Goal: Task Accomplishment & Management: Manage account settings

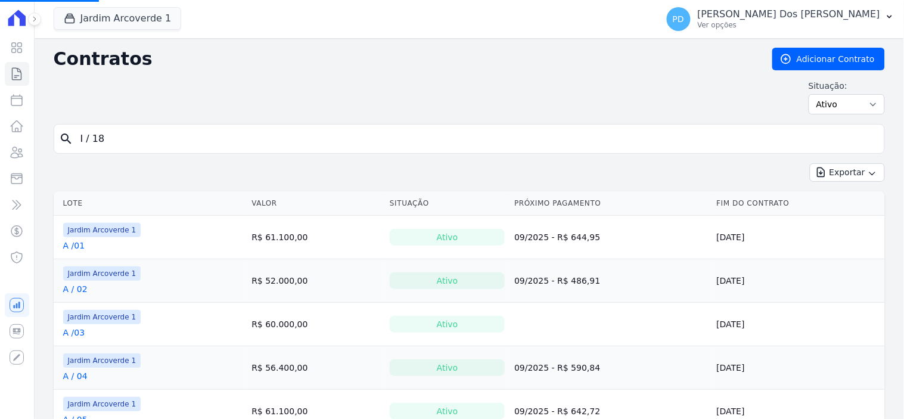
click at [190, 130] on input "I / 18" at bounding box center [476, 139] width 807 height 24
click at [191, 136] on input "I / 18" at bounding box center [476, 139] width 807 height 24
click at [66, 149] on div "search" at bounding box center [470, 139] width 832 height 30
click at [147, 135] on input "search" at bounding box center [476, 139] width 807 height 24
type input "i / 13"
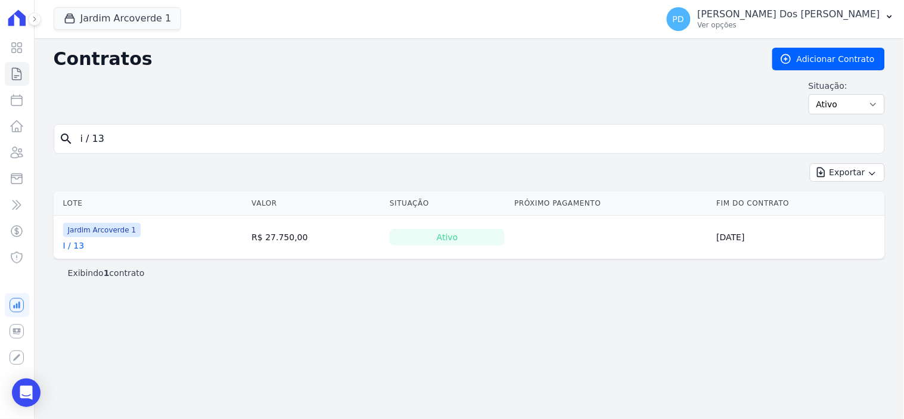
click at [73, 246] on link "I / 13" at bounding box center [73, 246] width 21 height 12
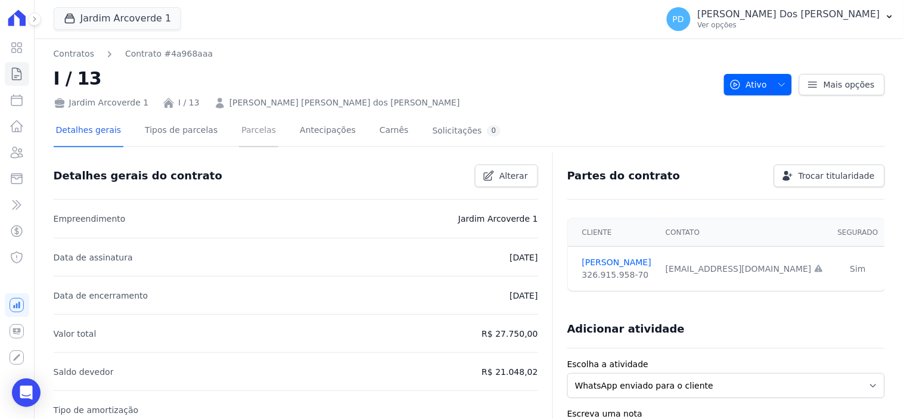
click at [242, 129] on link "Parcelas" at bounding box center [258, 132] width 39 height 32
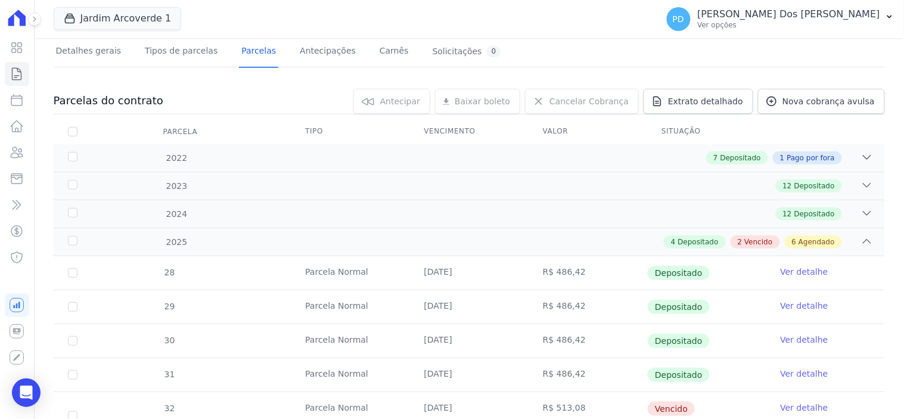
scroll to position [331, 0]
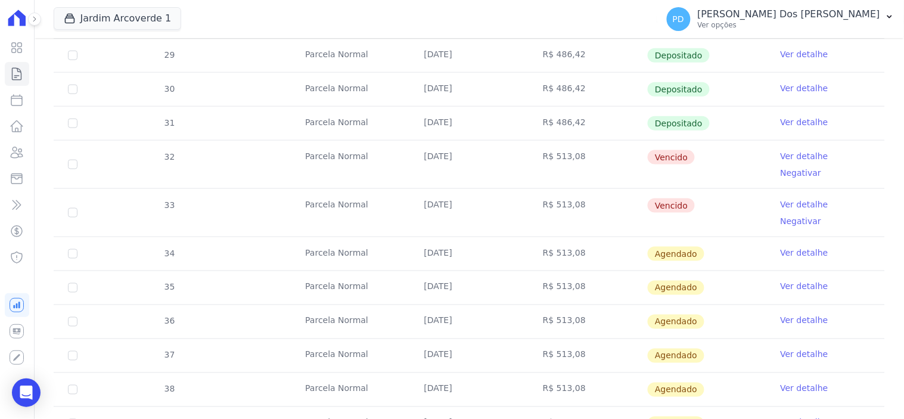
click at [788, 153] on link "Ver detalhe" at bounding box center [805, 156] width 48 height 12
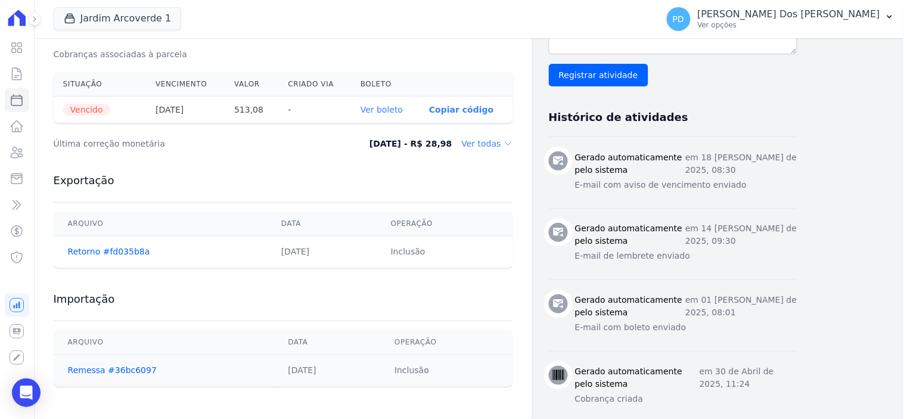
scroll to position [397, 0]
click at [388, 108] on link "Ver boleto" at bounding box center [382, 109] width 42 height 10
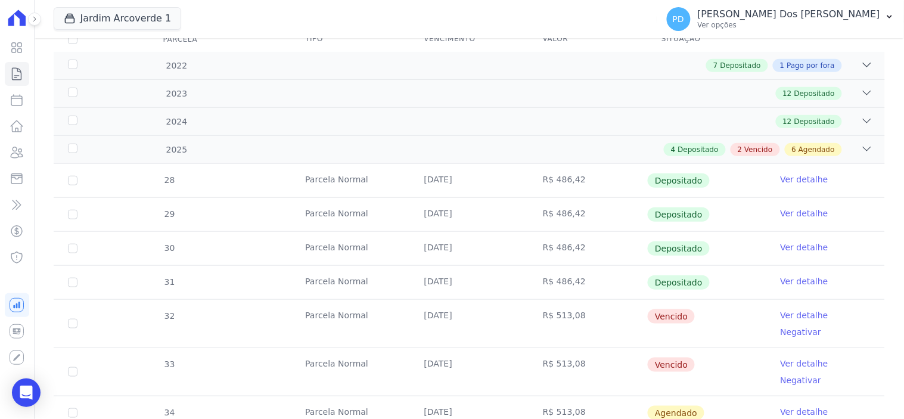
scroll to position [198, 0]
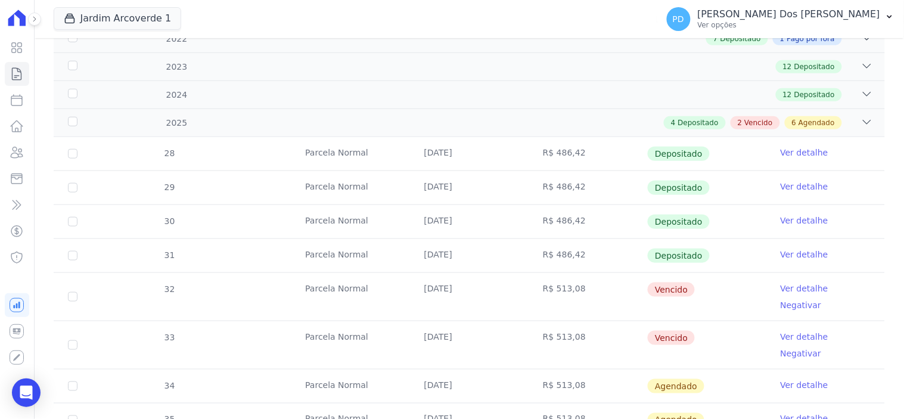
click at [795, 331] on link "Ver detalhe" at bounding box center [805, 337] width 48 height 12
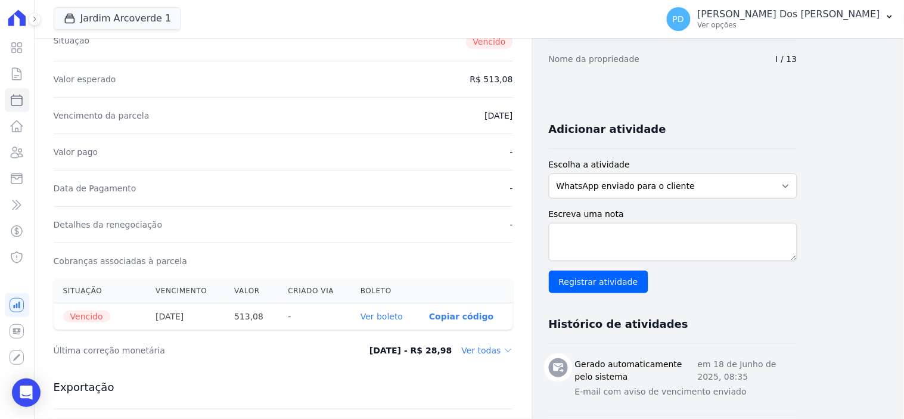
scroll to position [132, 0]
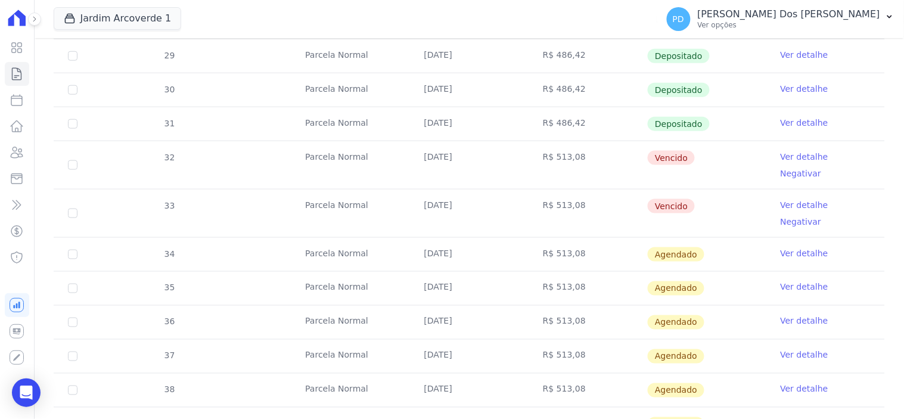
scroll to position [331, 0]
click at [68, 160] on input "checkbox" at bounding box center [73, 165] width 10 height 10
checkbox input "true"
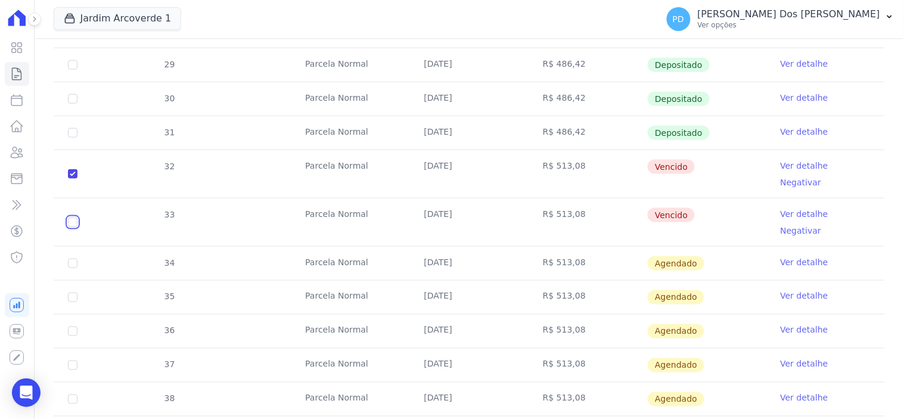
click at [72, 218] on input "checkbox" at bounding box center [73, 223] width 10 height 10
checkbox input "true"
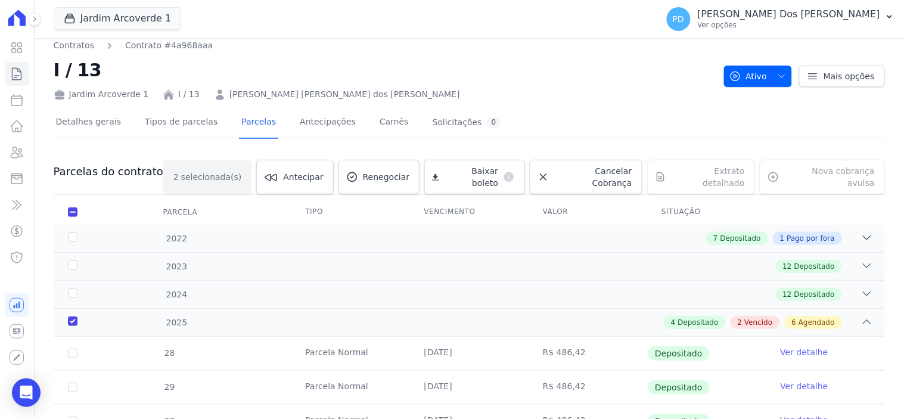
scroll to position [0, 0]
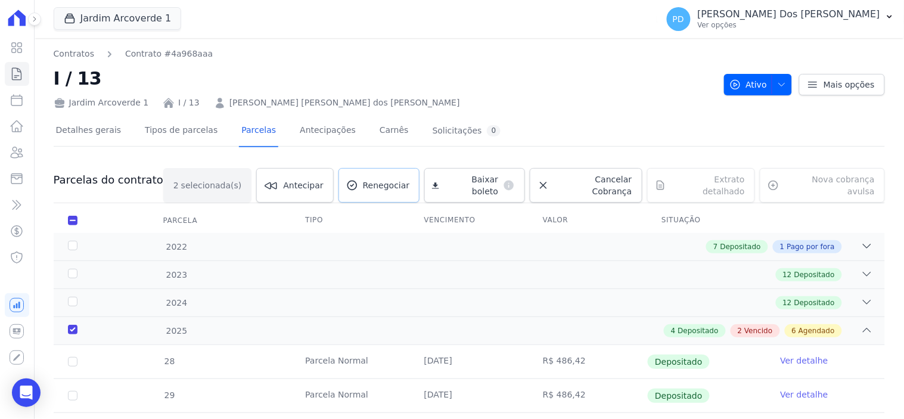
click at [403, 179] on span "Renegociar" at bounding box center [386, 185] width 47 height 12
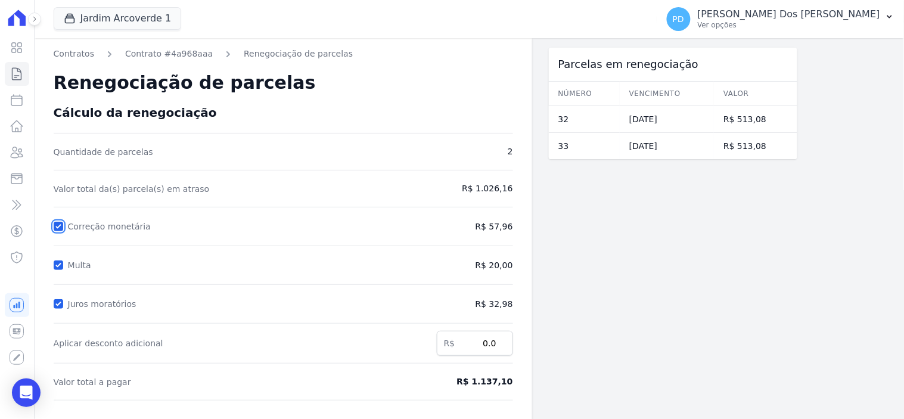
click at [55, 228] on input "Correção monetária" at bounding box center [59, 227] width 10 height 10
checkbox input "false"
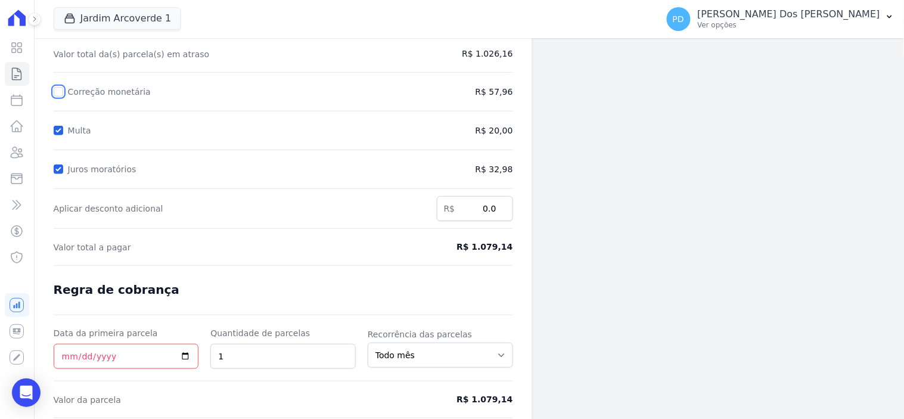
scroll to position [111, 0]
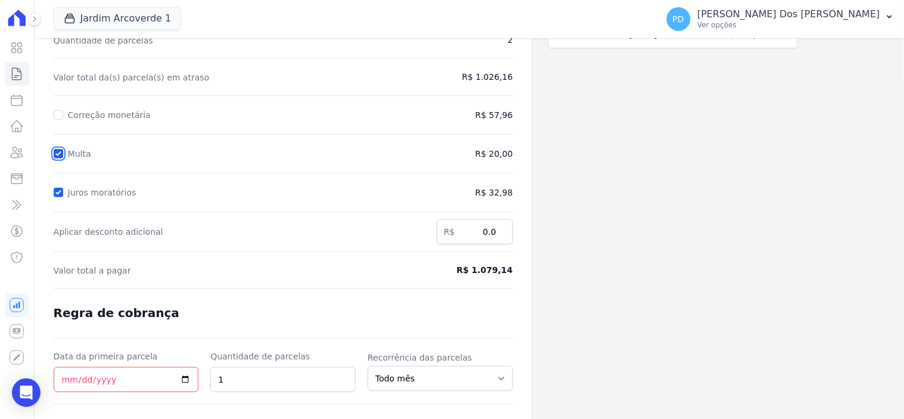
click at [62, 151] on input "Multa" at bounding box center [59, 154] width 10 height 10
checkbox input "false"
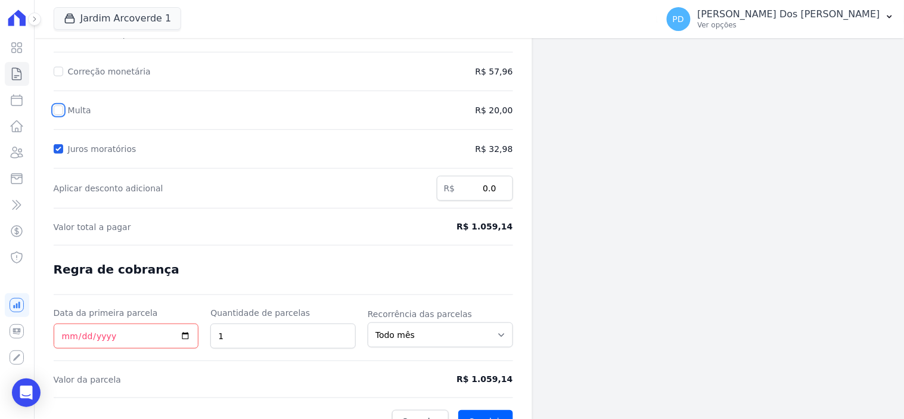
scroll to position [178, 0]
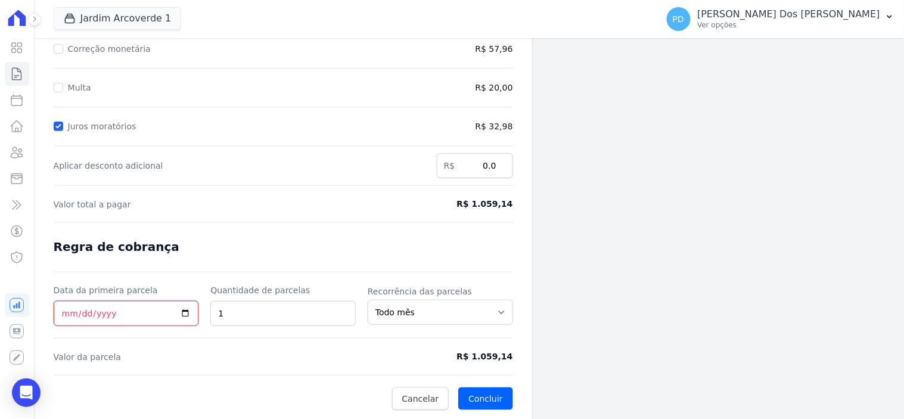
click at [68, 313] on input "Data da primeira parcela" at bounding box center [126, 313] width 145 height 25
type input "[DATE]"
click at [472, 398] on button "Concluir" at bounding box center [485, 398] width 54 height 23
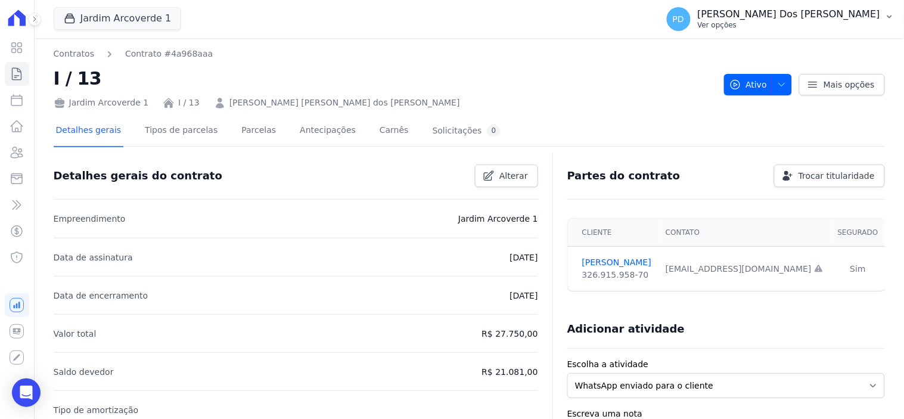
click at [895, 18] on button "PD [PERSON_NAME] Dos [PERSON_NAME] Ver opções" at bounding box center [780, 18] width 247 height 33
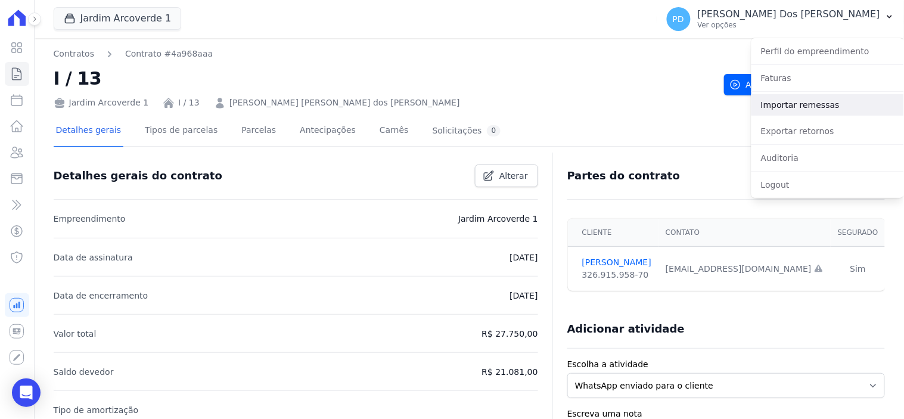
click at [808, 106] on link "Importar remessas" at bounding box center [828, 104] width 153 height 21
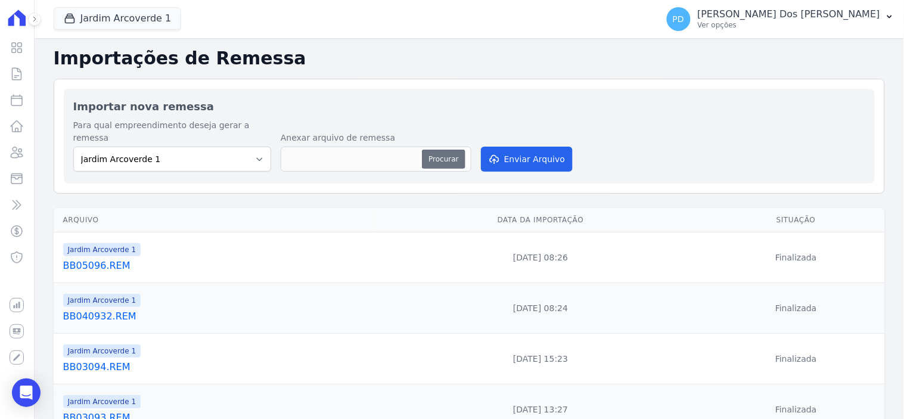
click at [442, 150] on button "Procurar" at bounding box center [443, 159] width 43 height 19
type input "BB05097.REM"
click at [531, 150] on button "Enviar Arquivo" at bounding box center [527, 159] width 92 height 25
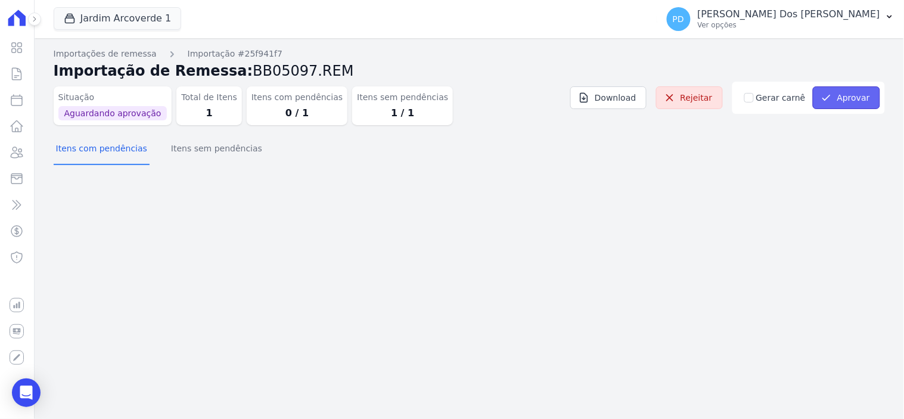
click at [836, 95] on button "Aprovar" at bounding box center [846, 97] width 67 height 23
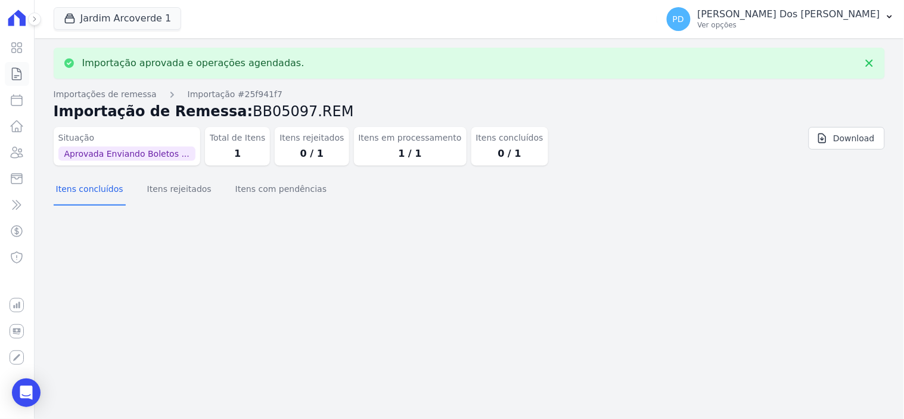
click at [14, 75] on icon at bounding box center [17, 74] width 9 height 12
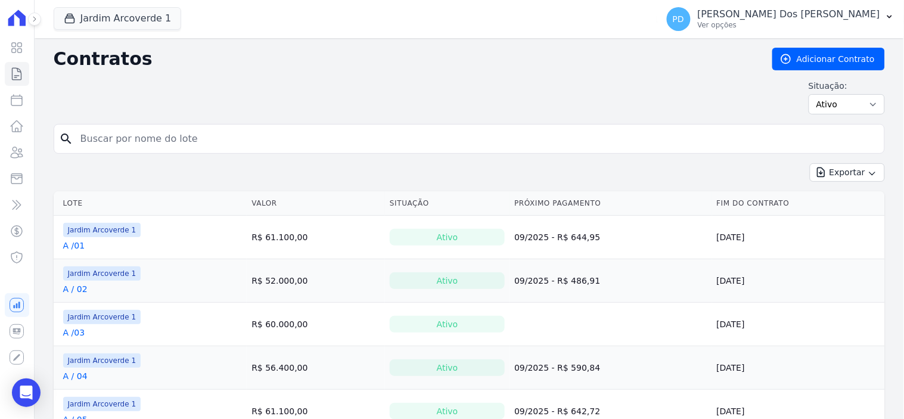
click at [126, 138] on input "search" at bounding box center [476, 139] width 807 height 24
type input "i / 13"
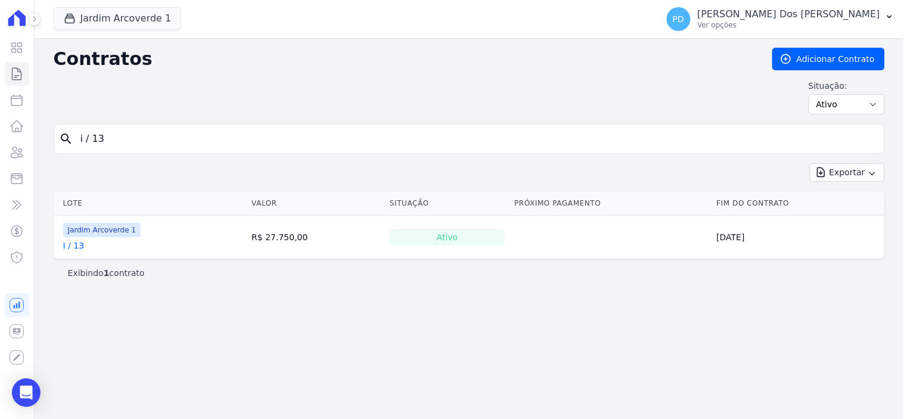
click at [79, 248] on link "I / 13" at bounding box center [73, 246] width 21 height 12
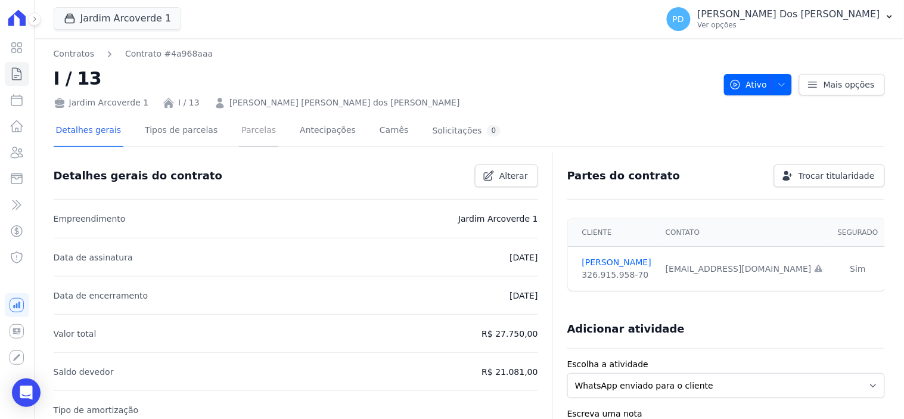
click at [241, 130] on link "Parcelas" at bounding box center [258, 132] width 39 height 32
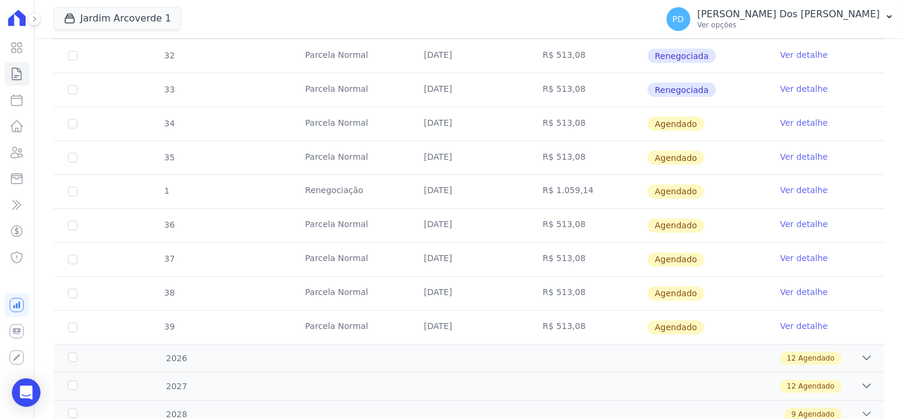
scroll to position [463, 0]
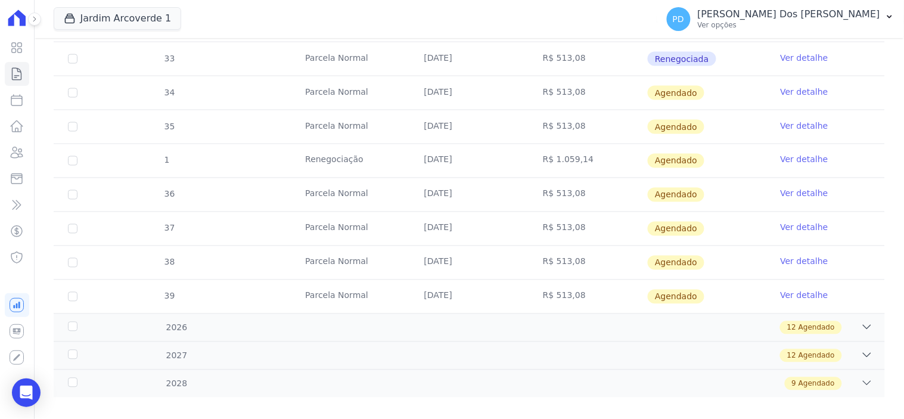
click at [800, 158] on link "Ver detalhe" at bounding box center [805, 160] width 48 height 12
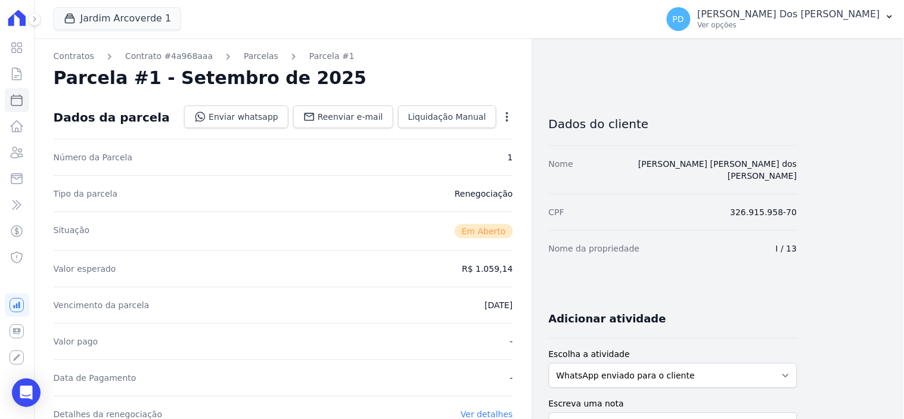
scroll to position [198, 0]
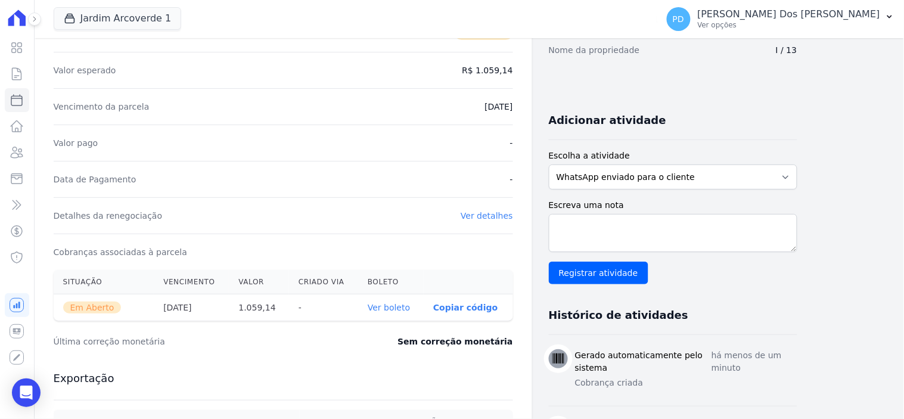
click at [398, 306] on link "Ver boleto" at bounding box center [389, 308] width 42 height 10
click at [21, 72] on icon at bounding box center [17, 74] width 14 height 14
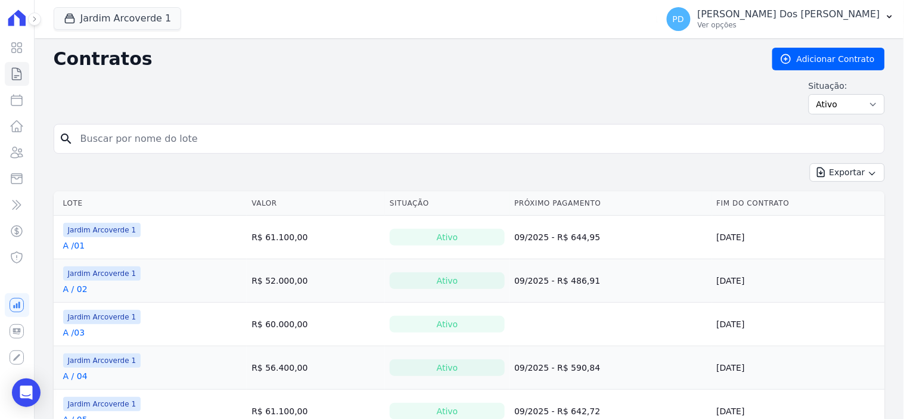
click at [216, 135] on input "search" at bounding box center [476, 139] width 807 height 24
type input "G / 18"
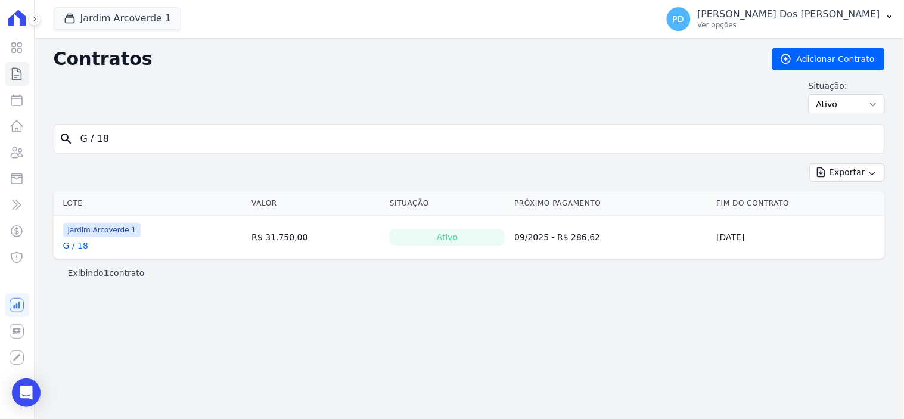
click at [70, 247] on link "G / 18" at bounding box center [75, 246] width 25 height 12
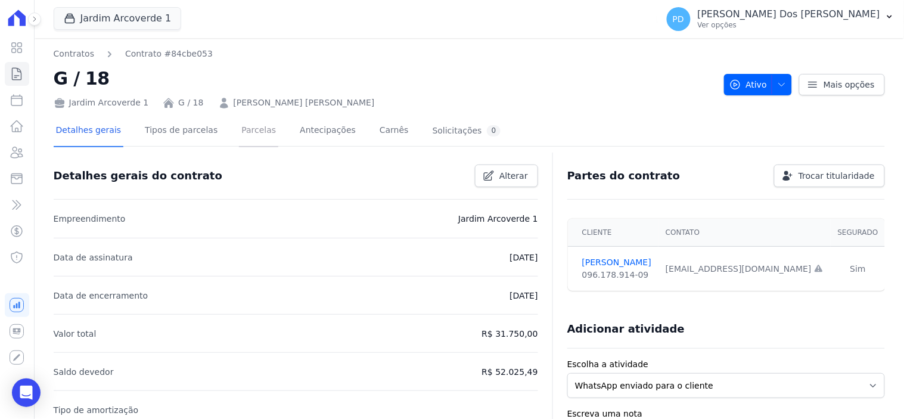
click at [245, 136] on link "Parcelas" at bounding box center [258, 132] width 39 height 32
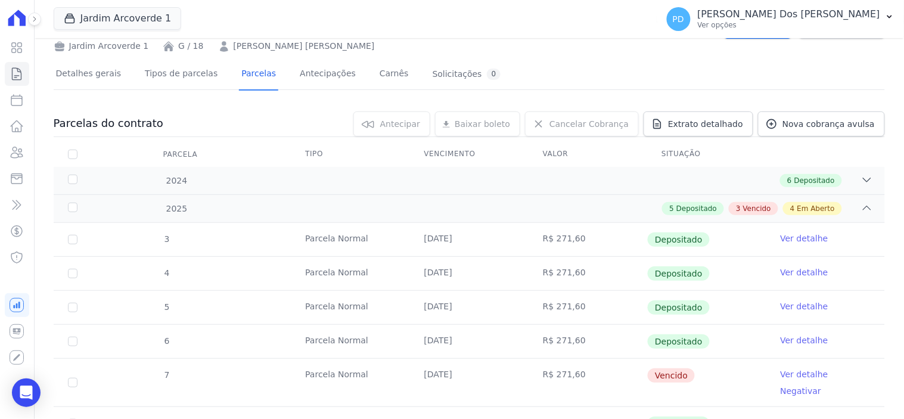
scroll to position [198, 0]
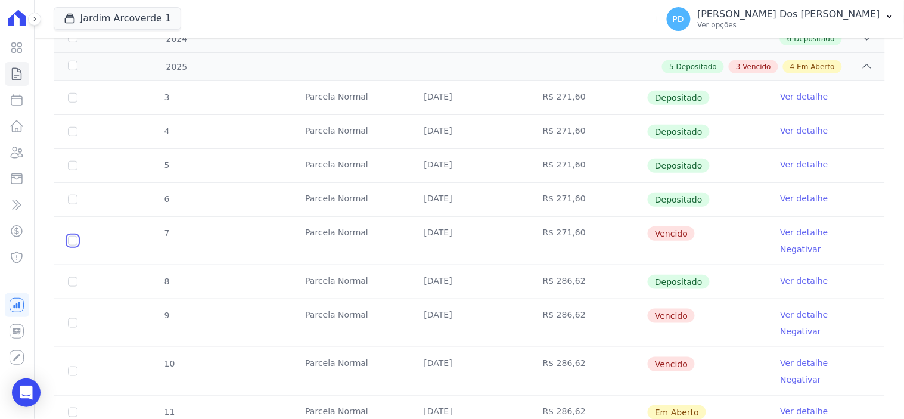
click at [73, 236] on input "checkbox" at bounding box center [73, 241] width 10 height 10
checkbox input "true"
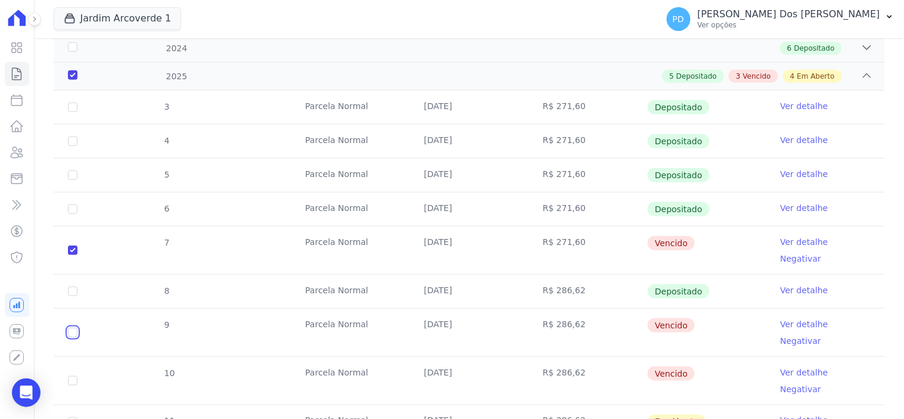
click at [72, 328] on input "checkbox" at bounding box center [73, 333] width 10 height 10
checkbox input "true"
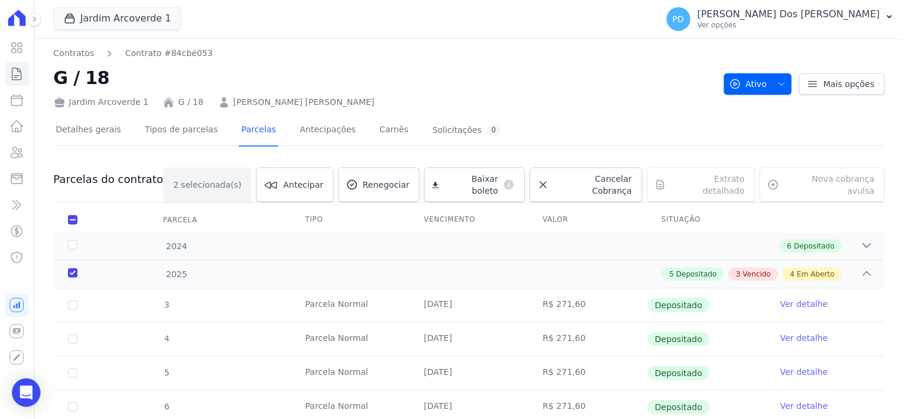
scroll to position [0, 0]
click at [390, 179] on span "Renegociar" at bounding box center [386, 185] width 47 height 12
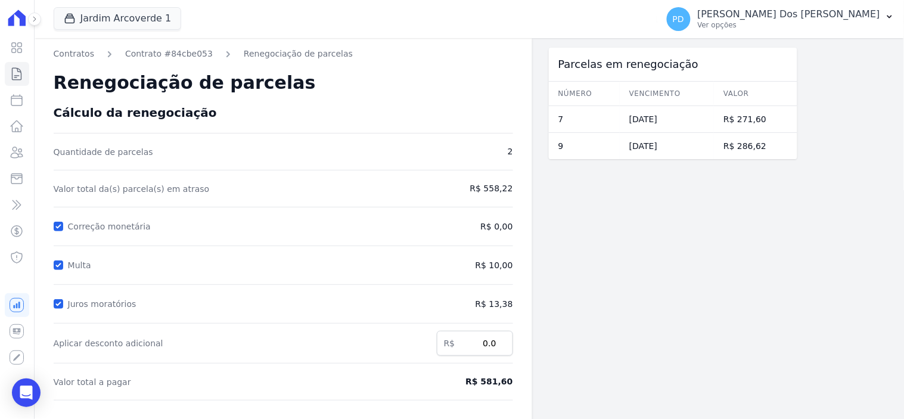
scroll to position [66, 0]
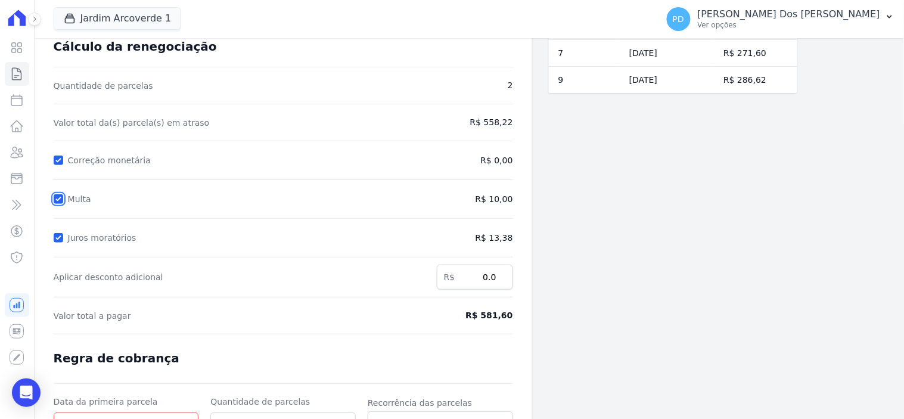
click at [57, 194] on input "Multa" at bounding box center [59, 199] width 10 height 10
checkbox input "false"
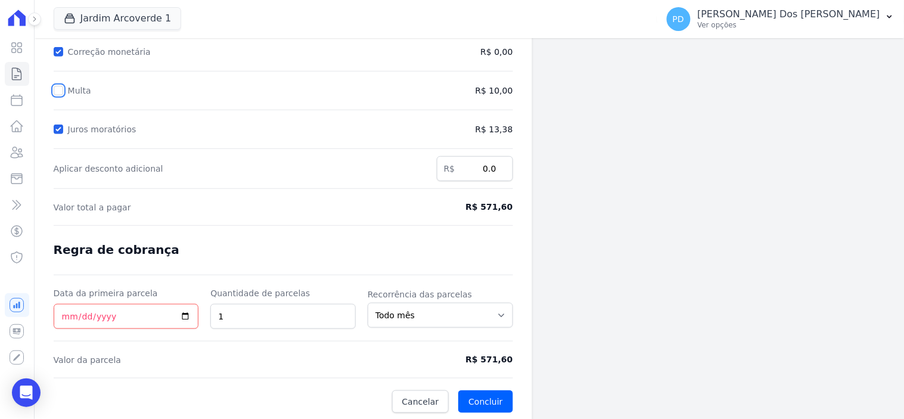
scroll to position [178, 0]
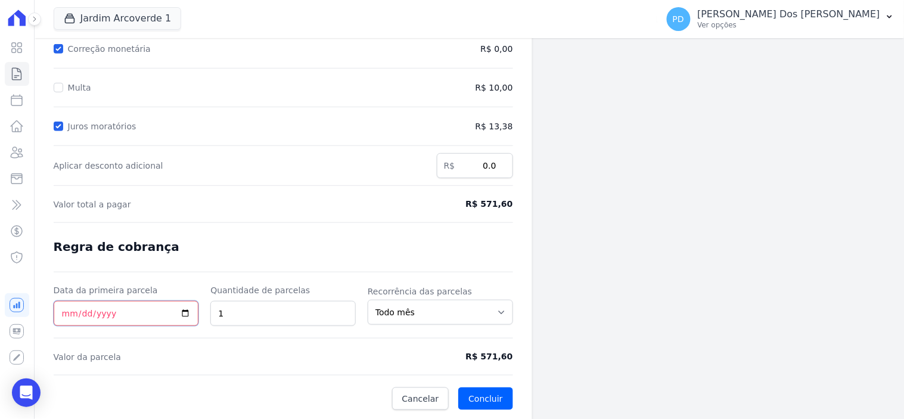
click at [58, 308] on input "Data da primeira parcela" at bounding box center [126, 313] width 145 height 25
type input "[DATE]"
click at [474, 392] on button "Concluir" at bounding box center [485, 398] width 54 height 23
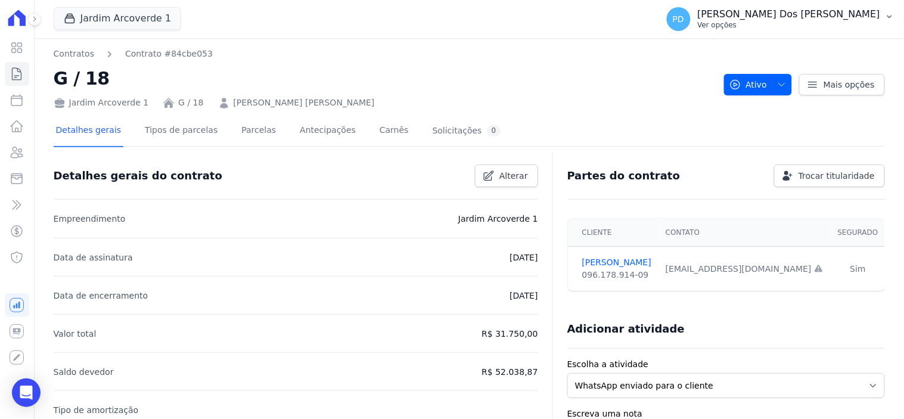
click at [892, 13] on icon "button" at bounding box center [890, 17] width 10 height 10
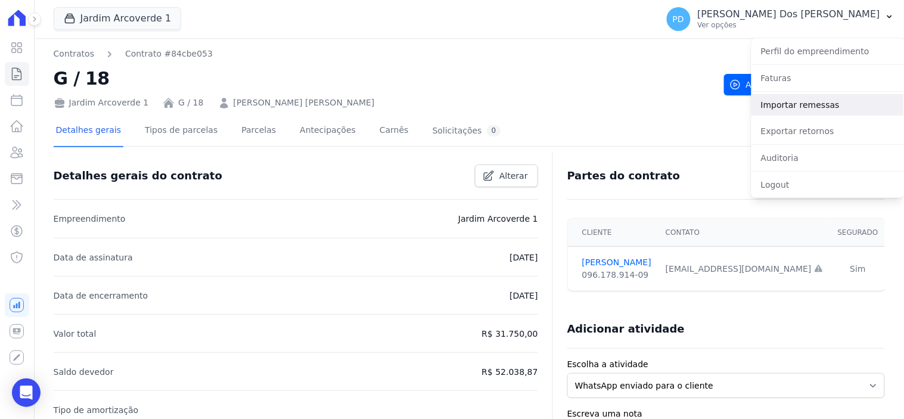
click at [850, 99] on link "Importar remessas" at bounding box center [828, 104] width 153 height 21
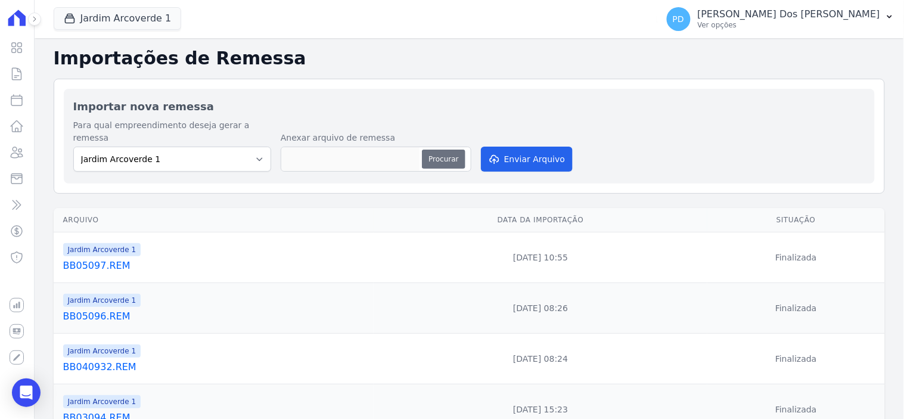
click at [444, 150] on button "Procurar" at bounding box center [443, 159] width 43 height 19
type input "BB05098.REM"
click at [531, 148] on button "Enviar Arquivo" at bounding box center [527, 159] width 92 height 25
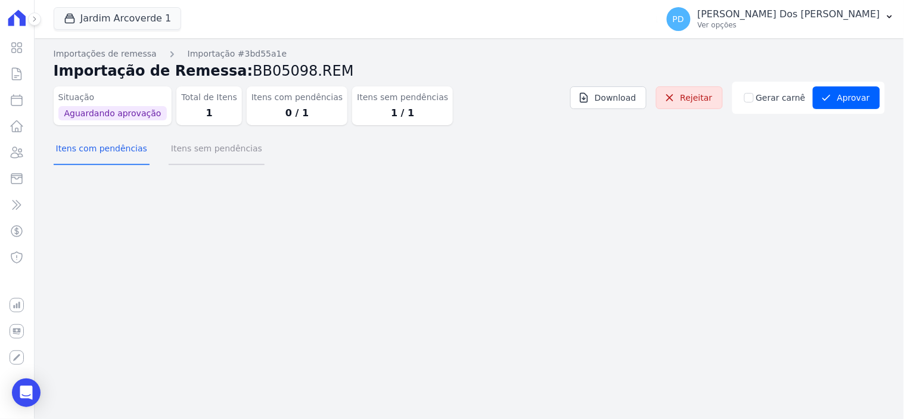
click at [205, 151] on button "Itens sem pendências" at bounding box center [217, 149] width 96 height 31
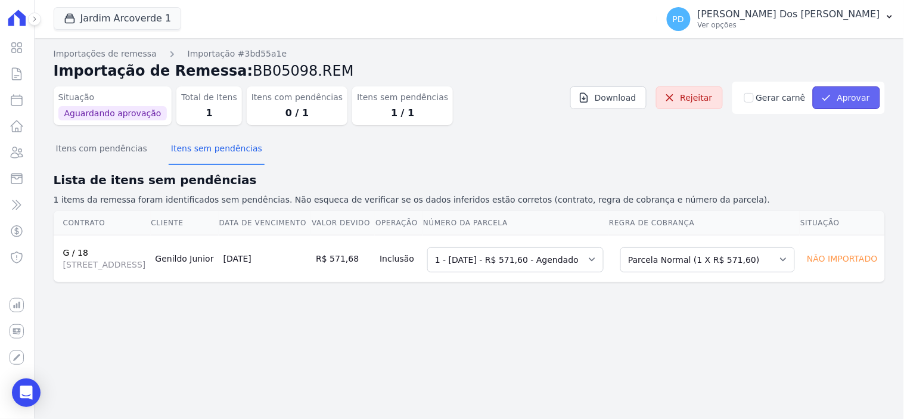
click at [827, 92] on icon "submit" at bounding box center [827, 98] width 12 height 12
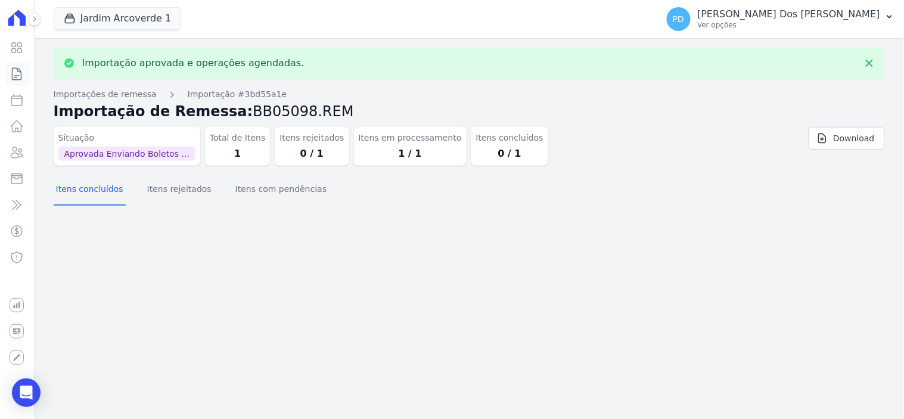
click at [20, 72] on icon at bounding box center [17, 74] width 9 height 12
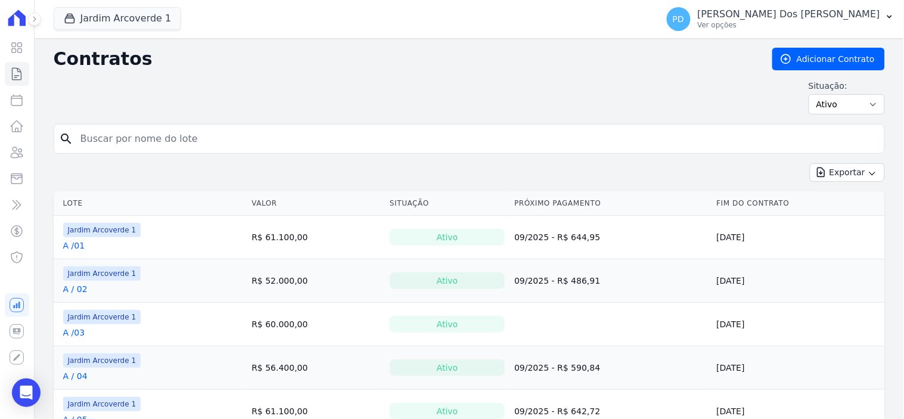
click at [184, 142] on input "search" at bounding box center [476, 139] width 807 height 24
type input "g / 18"
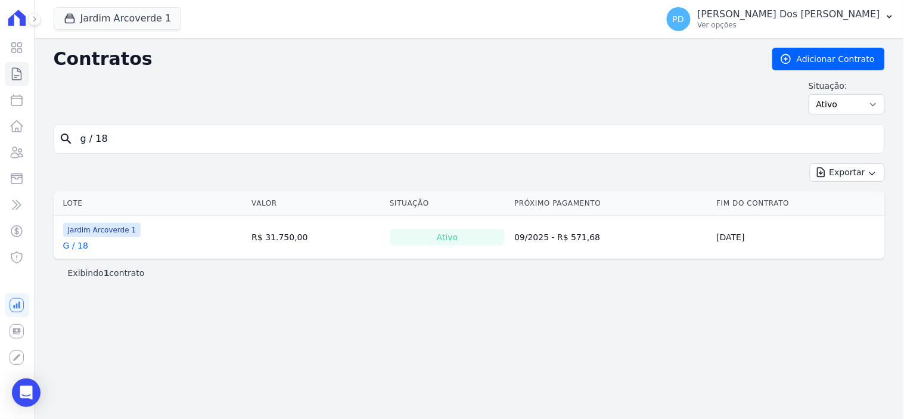
click at [66, 246] on link "G / 18" at bounding box center [75, 246] width 25 height 12
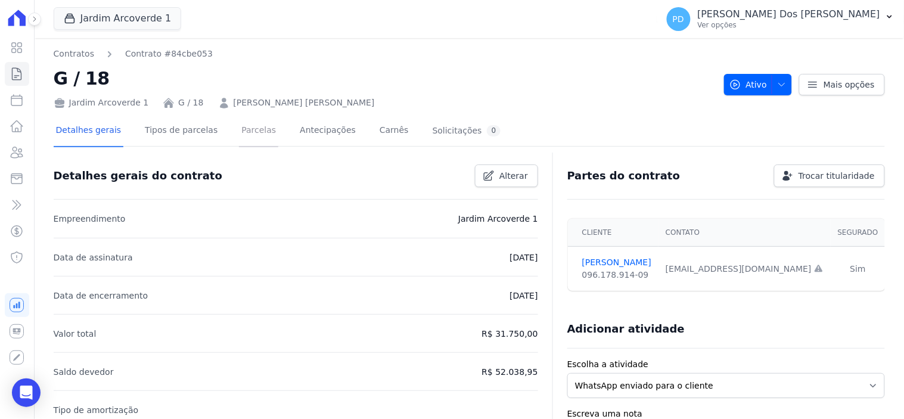
click at [239, 128] on link "Parcelas" at bounding box center [258, 132] width 39 height 32
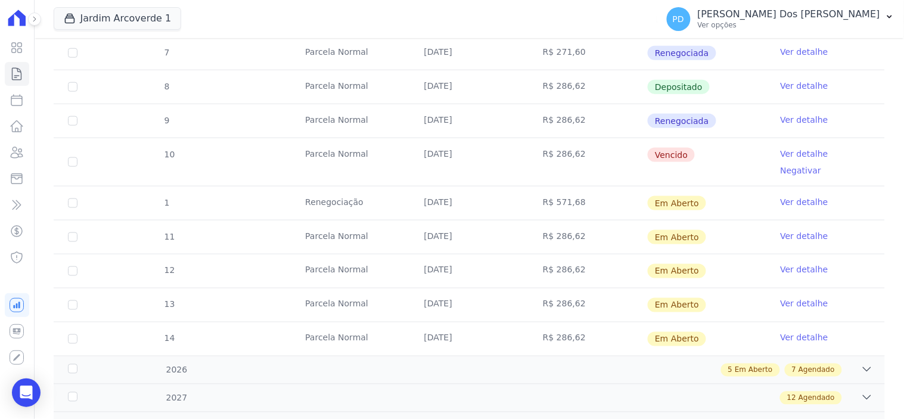
scroll to position [397, 0]
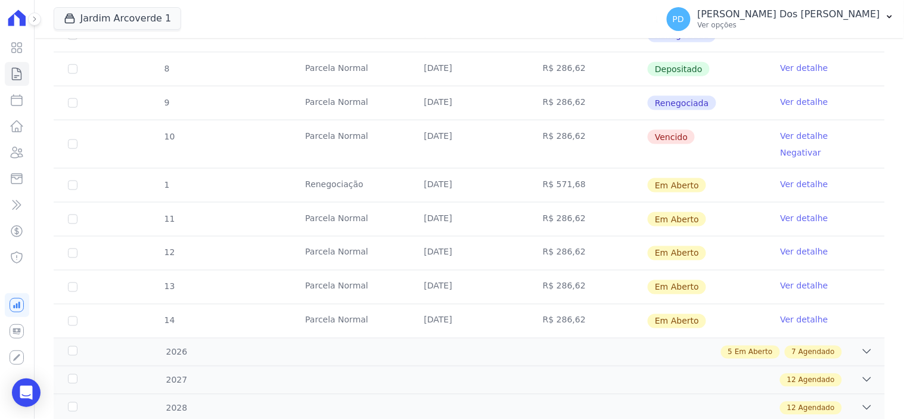
click at [781, 178] on link "Ver detalhe" at bounding box center [805, 184] width 48 height 12
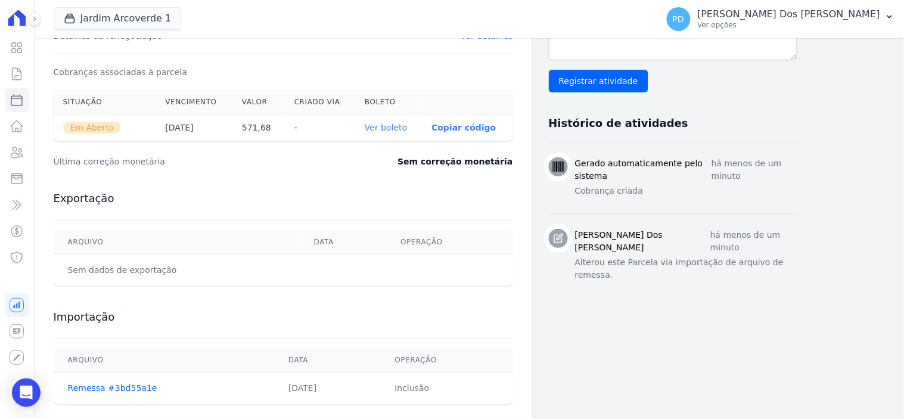
scroll to position [397, 0]
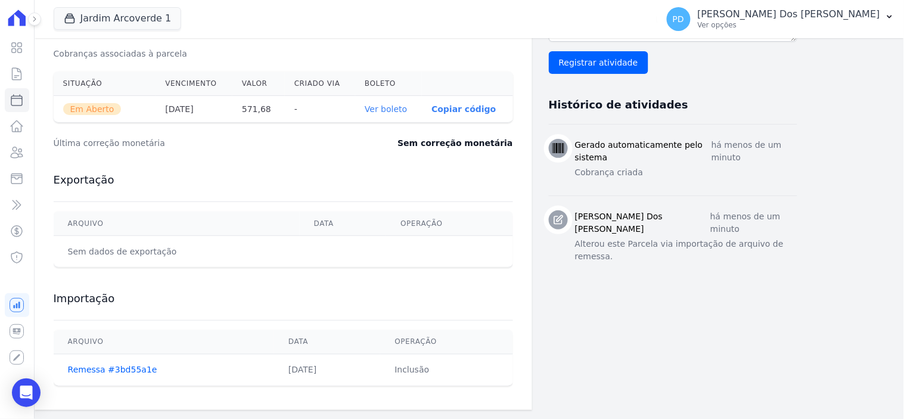
click at [392, 104] on link "Ver boleto" at bounding box center [386, 109] width 42 height 10
